Goal: Task Accomplishment & Management: Use online tool/utility

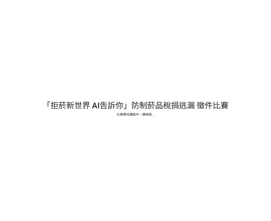
select select "vote"
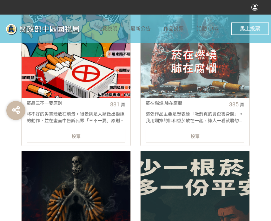
scroll to position [286, 0]
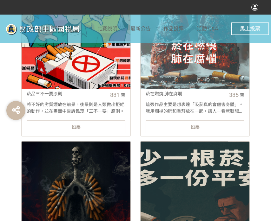
click at [60, 125] on div "投票" at bounding box center [76, 127] width 99 height 13
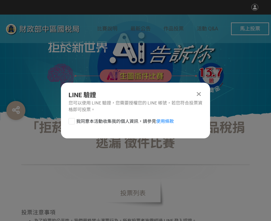
click at [73, 121] on div at bounding box center [72, 121] width 6 height 6
checkbox input "true"
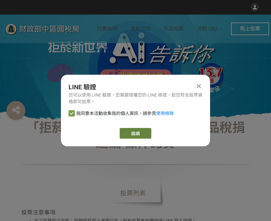
click at [132, 131] on link "繼續" at bounding box center [136, 133] width 32 height 11
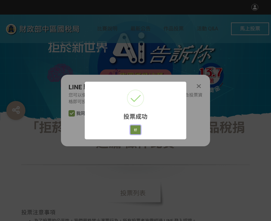
click at [136, 132] on button "好" at bounding box center [135, 130] width 10 height 9
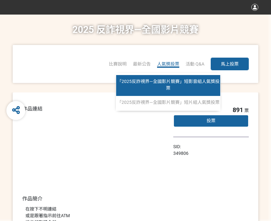
click at [172, 79] on span "「2025反詐視界—全國影片競賽」短影音組人氣獎投票" at bounding box center [168, 85] width 102 height 12
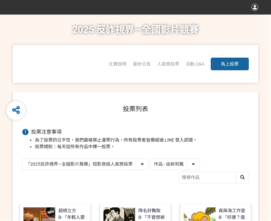
drag, startPoint x: 184, startPoint y: 160, endPoint x: 185, endPoint y: 163, distance: 3.6
click at [184, 160] on select "作品 - 由新到舊 作品 - 由舊到新 票數 - 由多到少 票數 - 由少到多" at bounding box center [175, 164] width 49 height 11
select select "vote"
click at [151, 159] on select "作品 - 由新到舊 作品 - 由舊到新 票數 - 由多到少 票數 - 由少到多" at bounding box center [175, 164] width 49 height 11
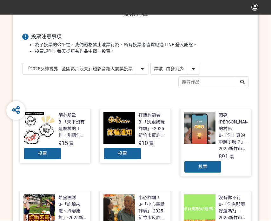
scroll to position [127, 0]
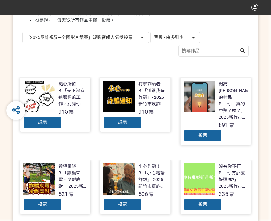
click at [38, 123] on span "投票" at bounding box center [42, 122] width 9 height 5
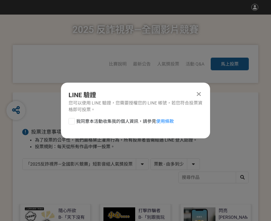
scroll to position [0, 0]
click at [70, 121] on div at bounding box center [72, 121] width 6 height 6
checkbox input "true"
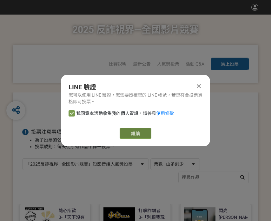
click at [131, 131] on link "繼續" at bounding box center [136, 133] width 32 height 11
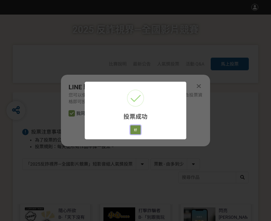
drag, startPoint x: 133, startPoint y: 130, endPoint x: 138, endPoint y: 131, distance: 5.5
click at [133, 130] on button "好" at bounding box center [135, 130] width 10 height 9
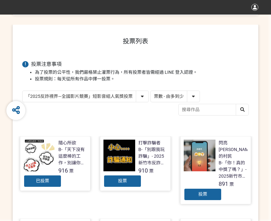
scroll to position [90, 0]
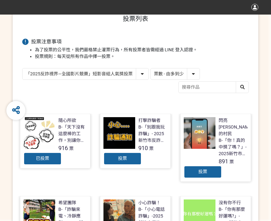
click at [131, 74] on select "「2025反詐視界—全國影片競賽」短影音組人氣獎投票 「2025反詐視界—全國影片競賽」短片組人氣獎投票" at bounding box center [86, 74] width 126 height 11
select select "13146"
click at [23, 69] on select "「2025反詐視界—全國影片競賽」短影音組人氣獎投票 「2025反詐視界—全國影片競賽」短片組人氣獎投票" at bounding box center [86, 74] width 126 height 11
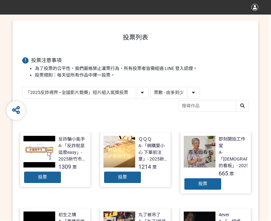
scroll to position [95, 0]
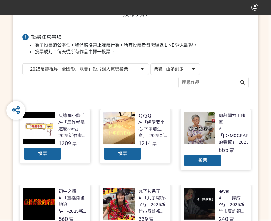
click at [53, 155] on div "投票" at bounding box center [42, 154] width 38 height 13
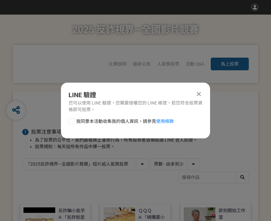
scroll to position [0, 0]
click at [72, 124] on div at bounding box center [72, 121] width 6 height 6
checkbox input "true"
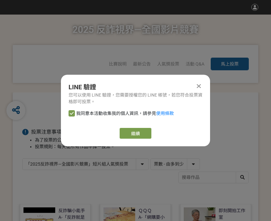
click at [115, 133] on div "繼續" at bounding box center [136, 133] width 134 height 11
click at [135, 132] on link "繼續" at bounding box center [136, 133] width 32 height 11
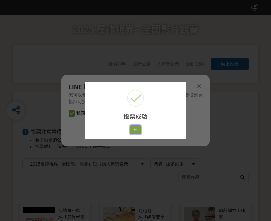
drag, startPoint x: 134, startPoint y: 127, endPoint x: 149, endPoint y: 126, distance: 14.9
click at [134, 127] on button "好" at bounding box center [135, 130] width 10 height 9
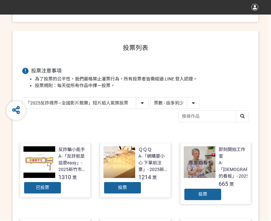
scroll to position [75, 0]
